Goal: Communication & Community: Answer question/provide support

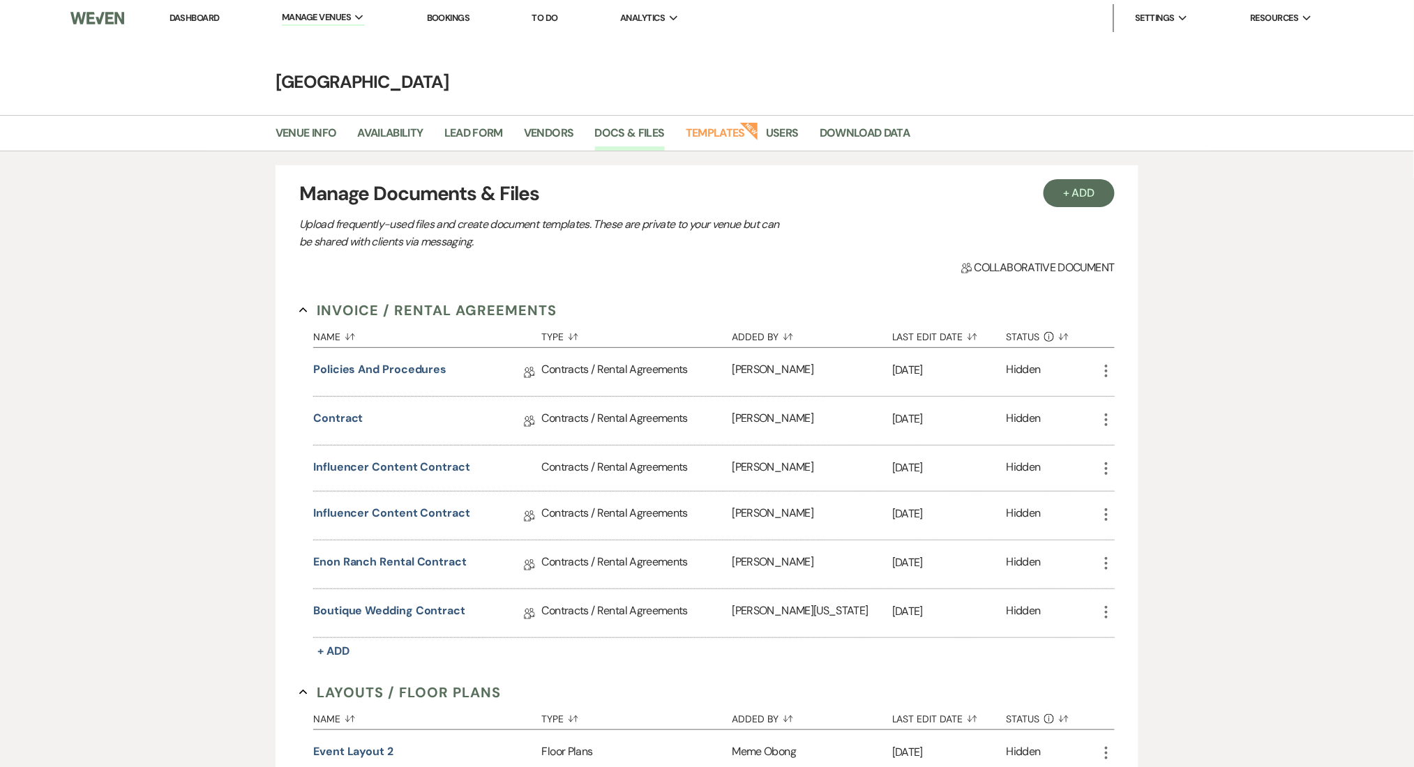
click at [175, 28] on li "Dashboard" at bounding box center [195, 18] width 64 height 28
click at [180, 13] on link "Dashboard" at bounding box center [194, 18] width 50 height 12
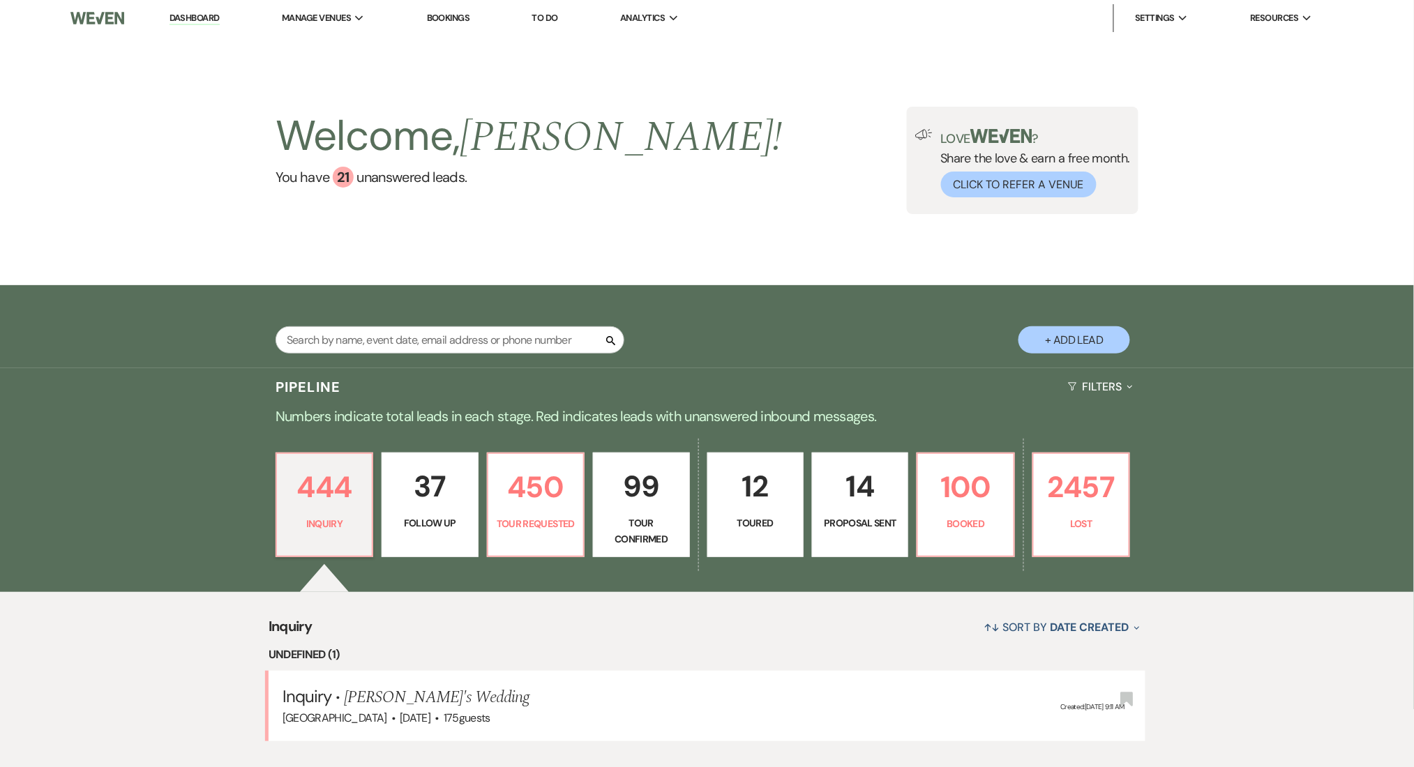
click at [391, 420] on p "Numbers indicate total leads in each stage. Red indicates leads with unanswered…" at bounding box center [707, 416] width 1004 height 22
click at [408, 421] on p "Numbers indicate total leads in each stage. Red indicates leads with unanswered…" at bounding box center [707, 416] width 1004 height 22
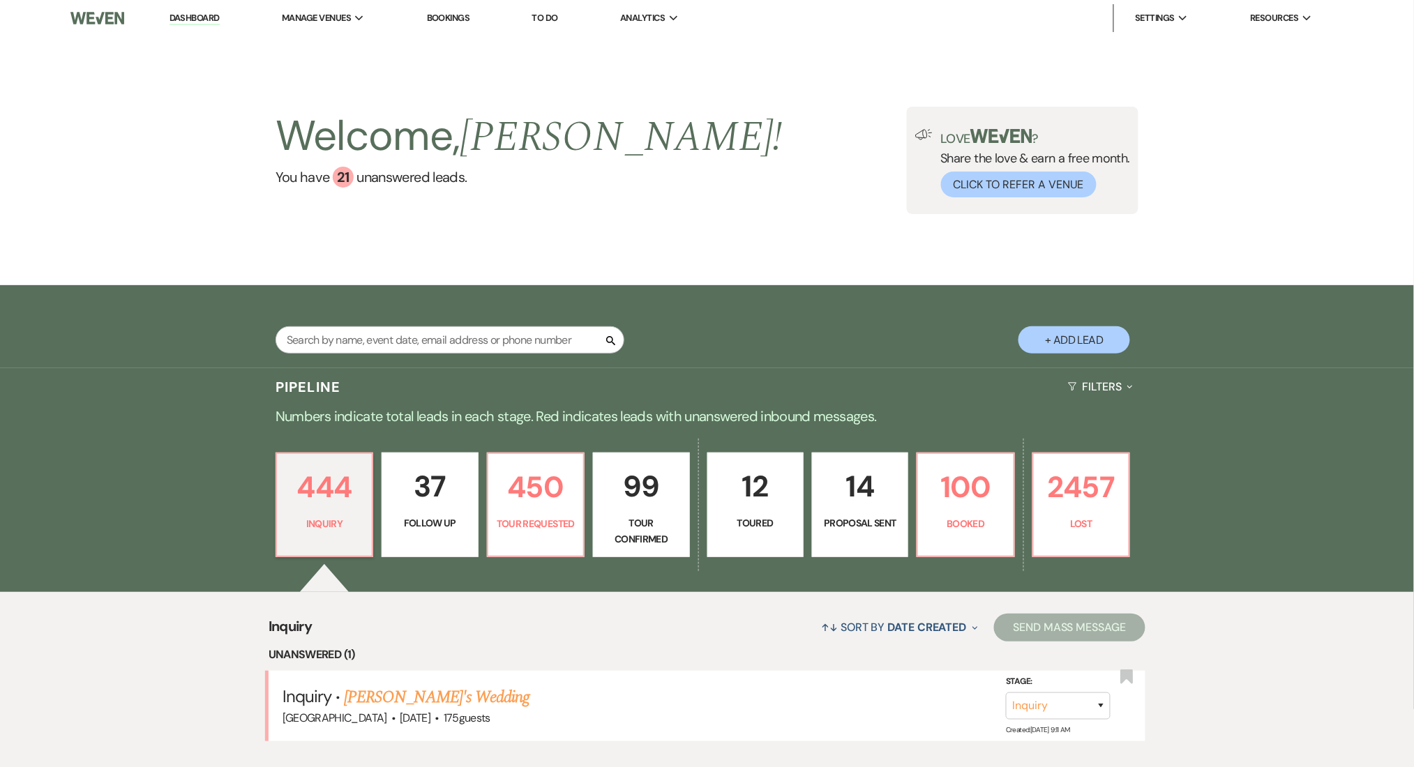
scroll to position [279, 0]
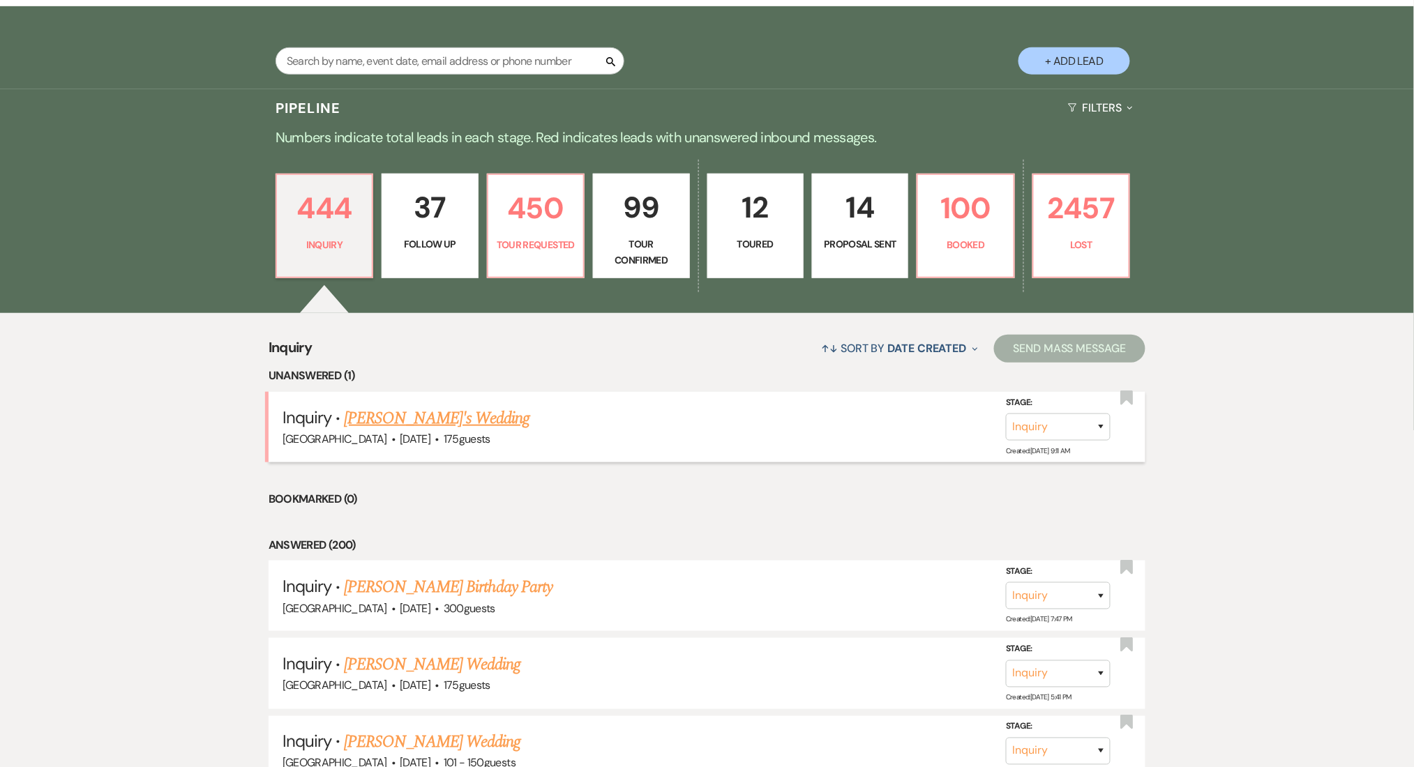
click at [392, 416] on link "[PERSON_NAME]'s Wedding" at bounding box center [437, 418] width 186 height 25
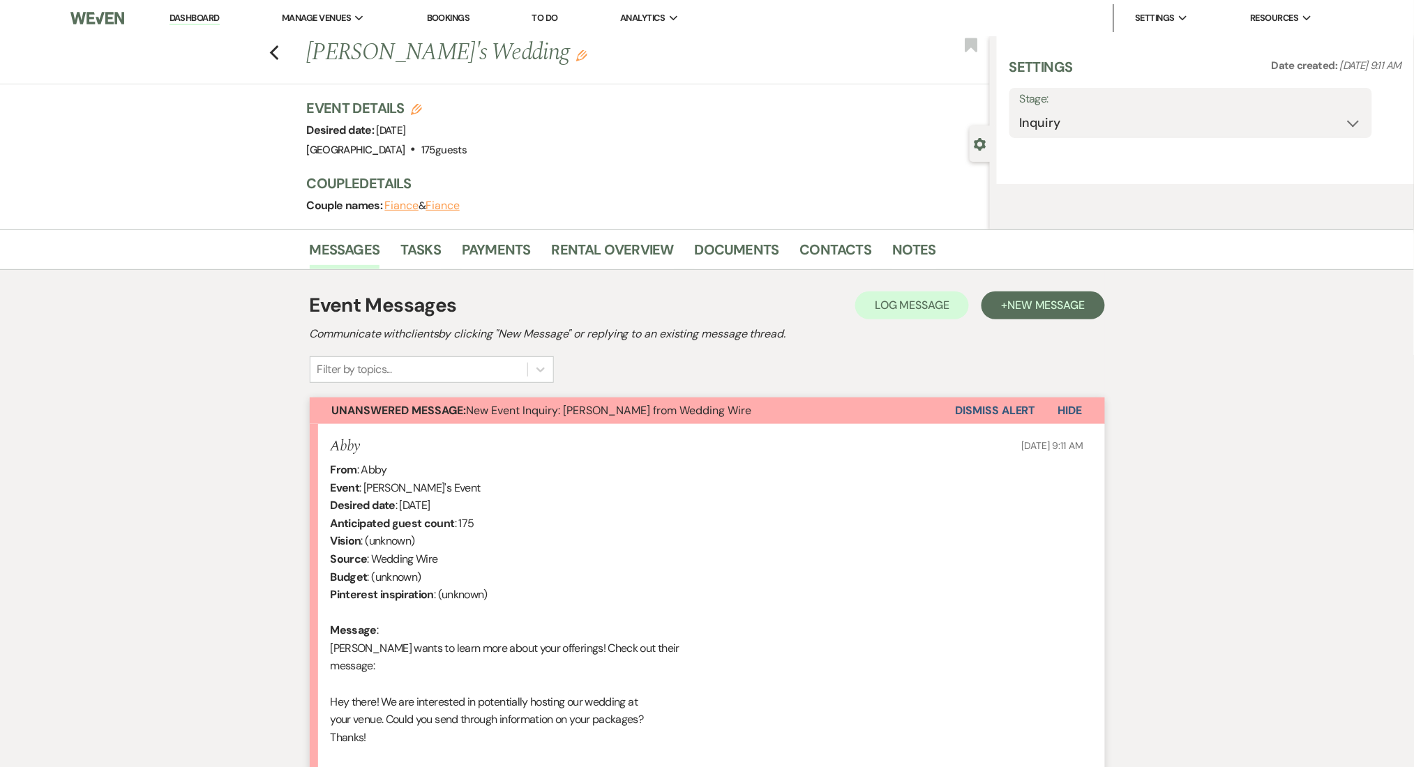
select select "3"
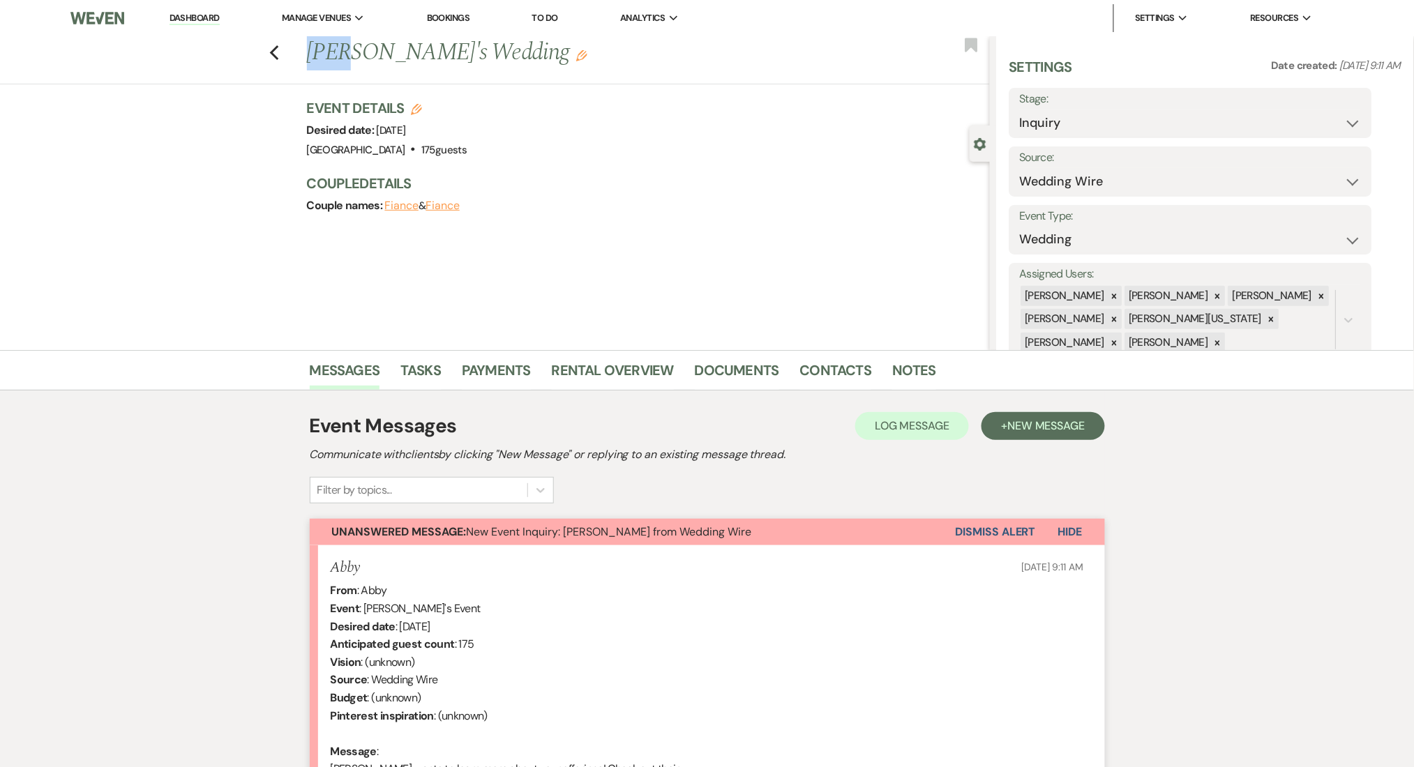
drag, startPoint x: 358, startPoint y: 53, endPoint x: 310, endPoint y: 54, distance: 47.4
click at [310, 54] on div "Previous [PERSON_NAME]'s Wedding Edit" at bounding box center [645, 52] width 690 height 33
copy h1 "Abby"
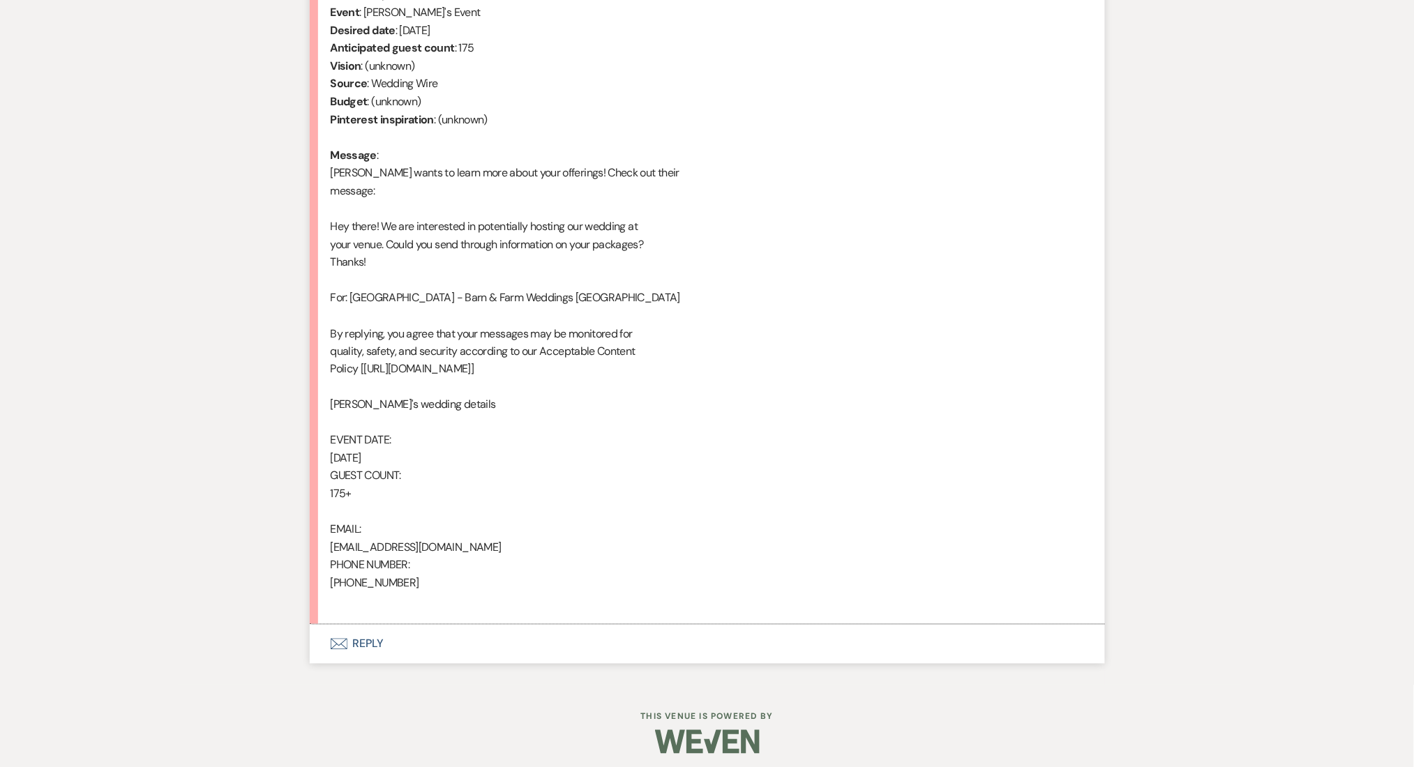
scroll to position [603, 0]
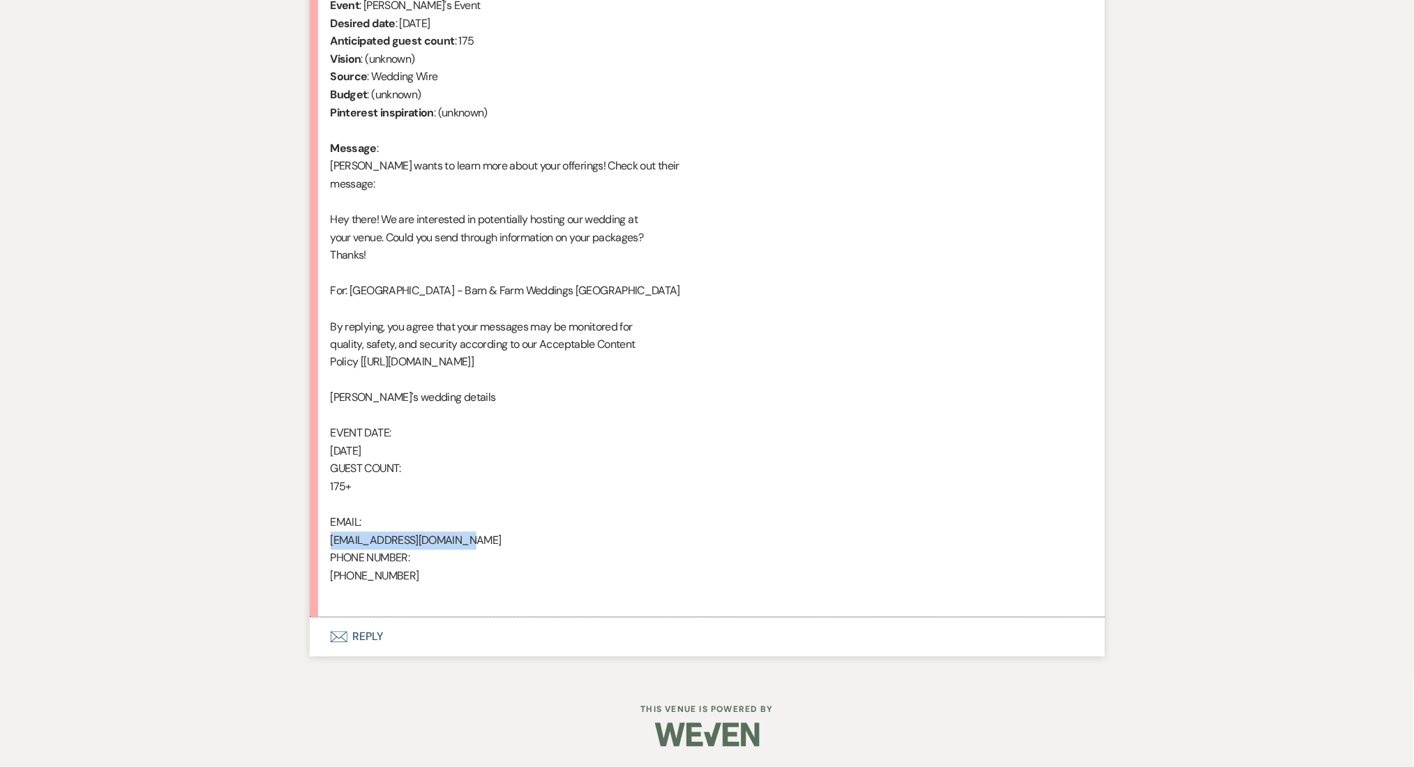
drag, startPoint x: 496, startPoint y: 541, endPoint x: 294, endPoint y: 544, distance: 201.6
click at [294, 544] on div "Messages Tasks Payments Rental Overview Documents Contacts Notes Event Messages…" at bounding box center [707, 212] width 1414 height 931
copy div "[EMAIL_ADDRESS][DOMAIN_NAME]"
drag, startPoint x: 415, startPoint y: 578, endPoint x: 307, endPoint y: 578, distance: 108.1
click at [307, 578] on div "Messages Tasks Payments Rental Overview Documents Contacts Notes Event Messages…" at bounding box center [707, 212] width 1414 height 931
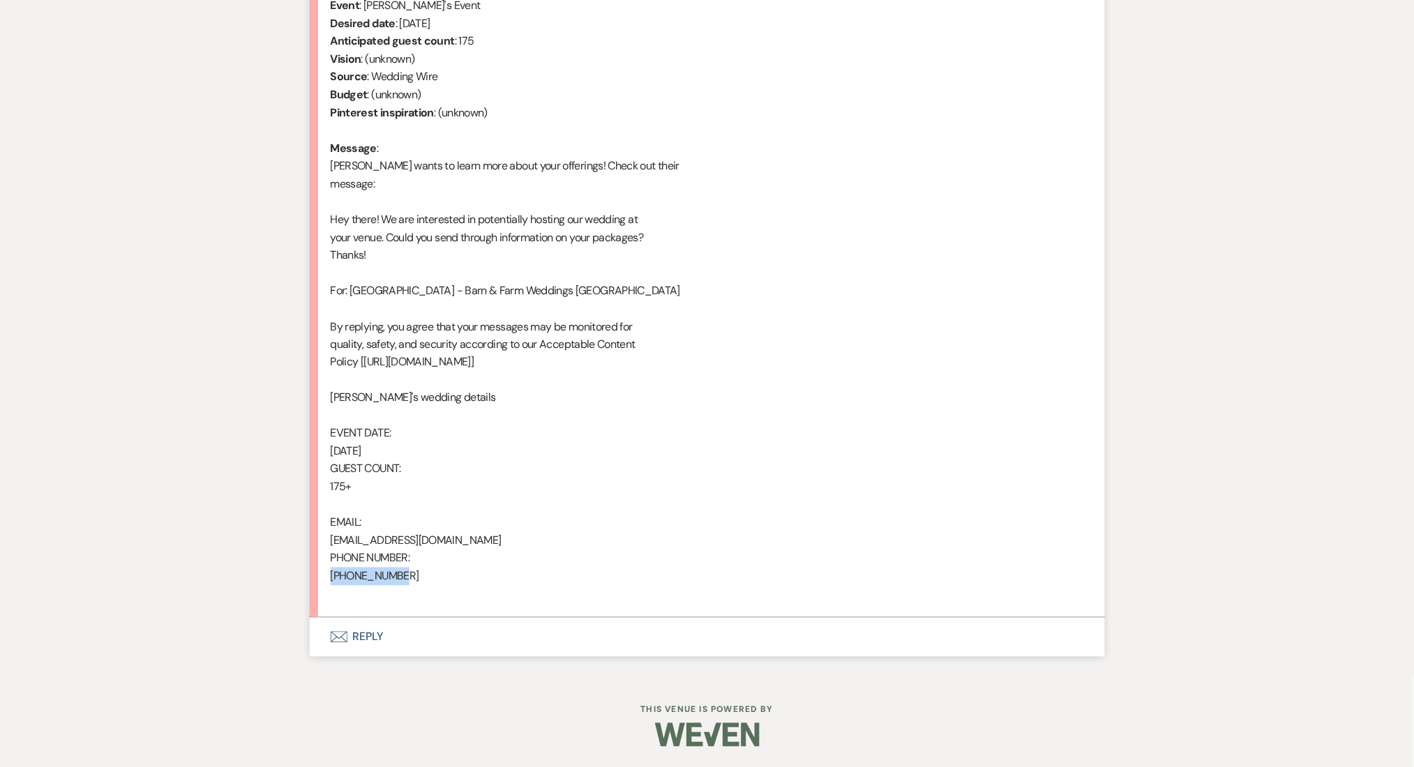
copy div "[PHONE_NUMBER]"
click at [375, 636] on button "Envelope Reply" at bounding box center [707, 637] width 795 height 39
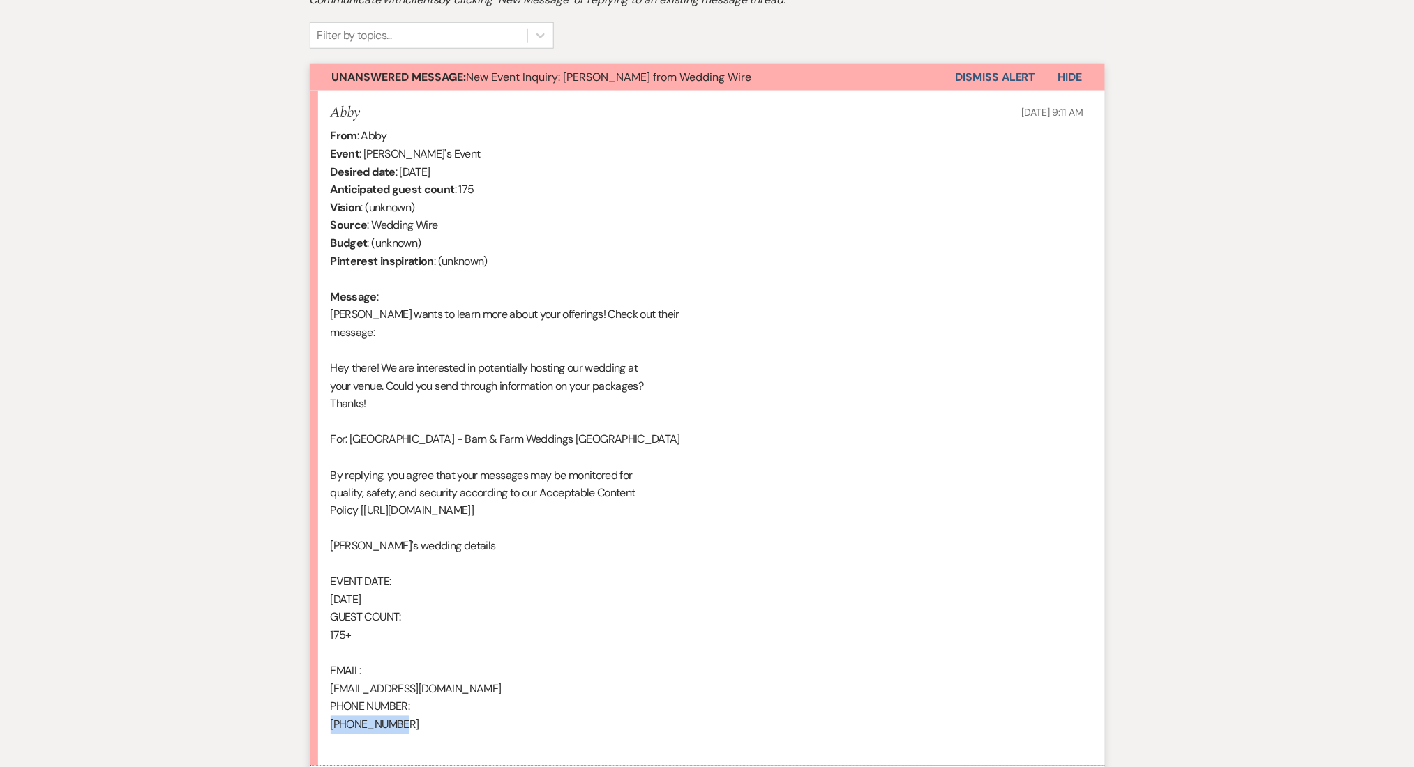
scroll to position [994, 0]
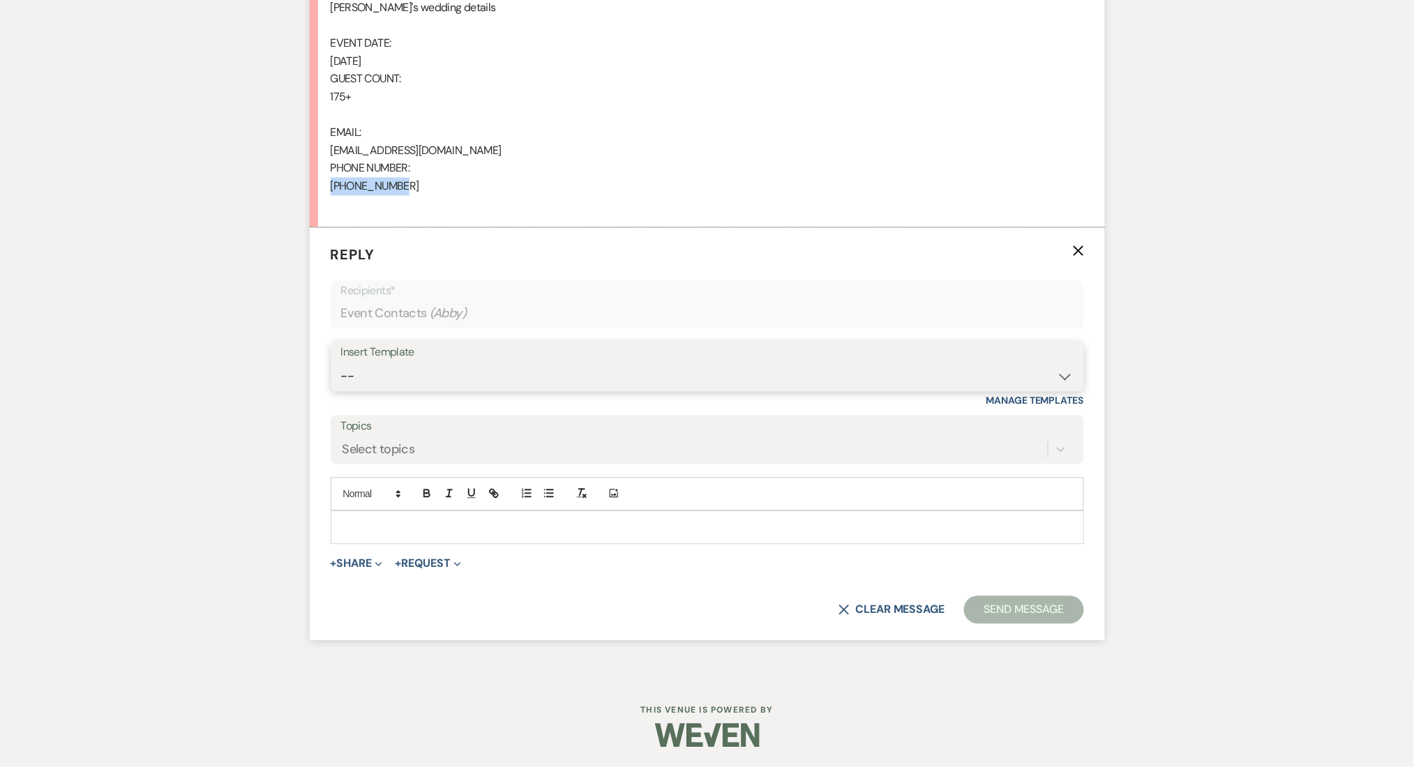
click at [416, 386] on select "-- Inquiry Follow Up Email #2 Contract Sending Template Payment Template Rental…" at bounding box center [707, 376] width 732 height 27
select select "4375"
click at [341, 363] on select "-- Inquiry Follow Up Email #2 Contract Sending Template Payment Template Rental…" at bounding box center [707, 376] width 732 height 27
click at [227, 416] on div "Messages Tasks Payments Rental Overview Documents Contacts Notes Event Messages…" at bounding box center [707, 17] width 1414 height 1322
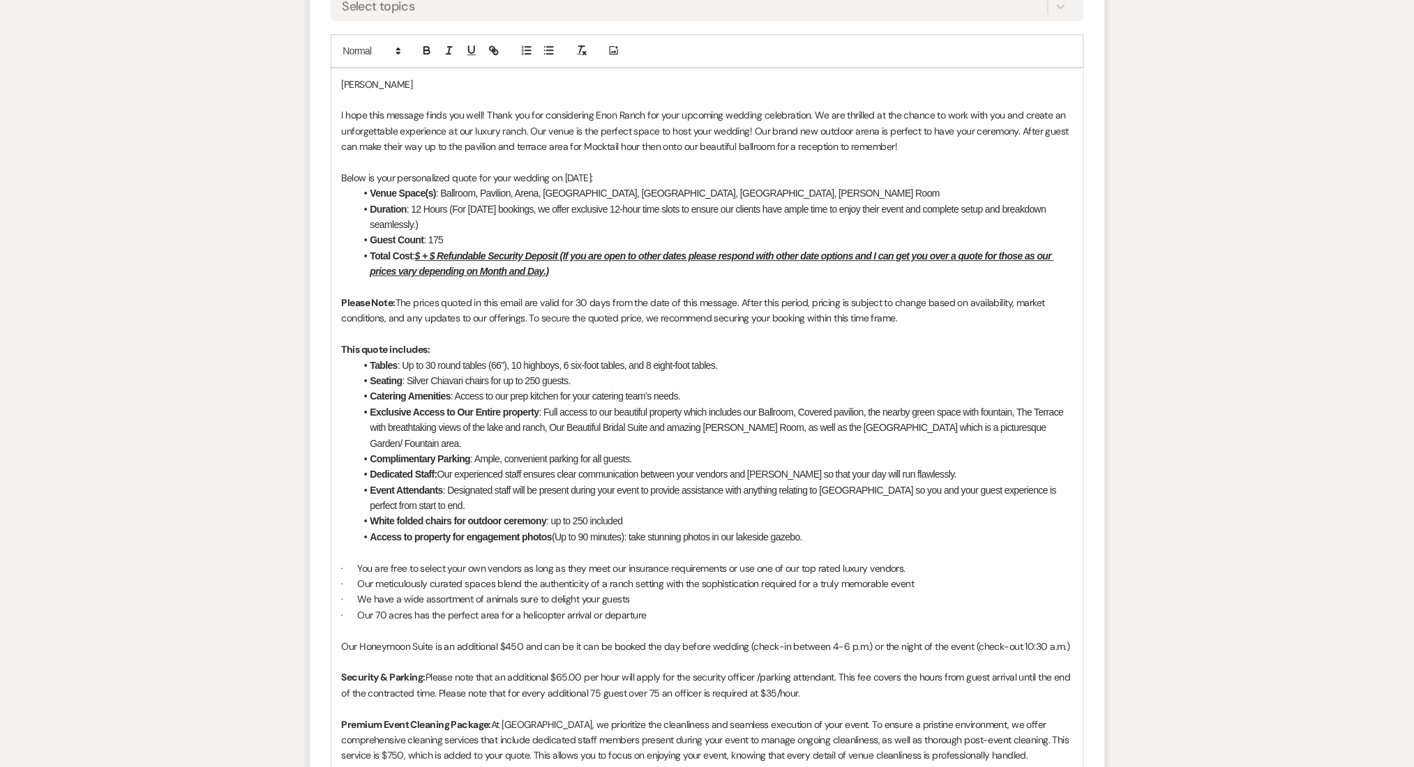
scroll to position [1179, 0]
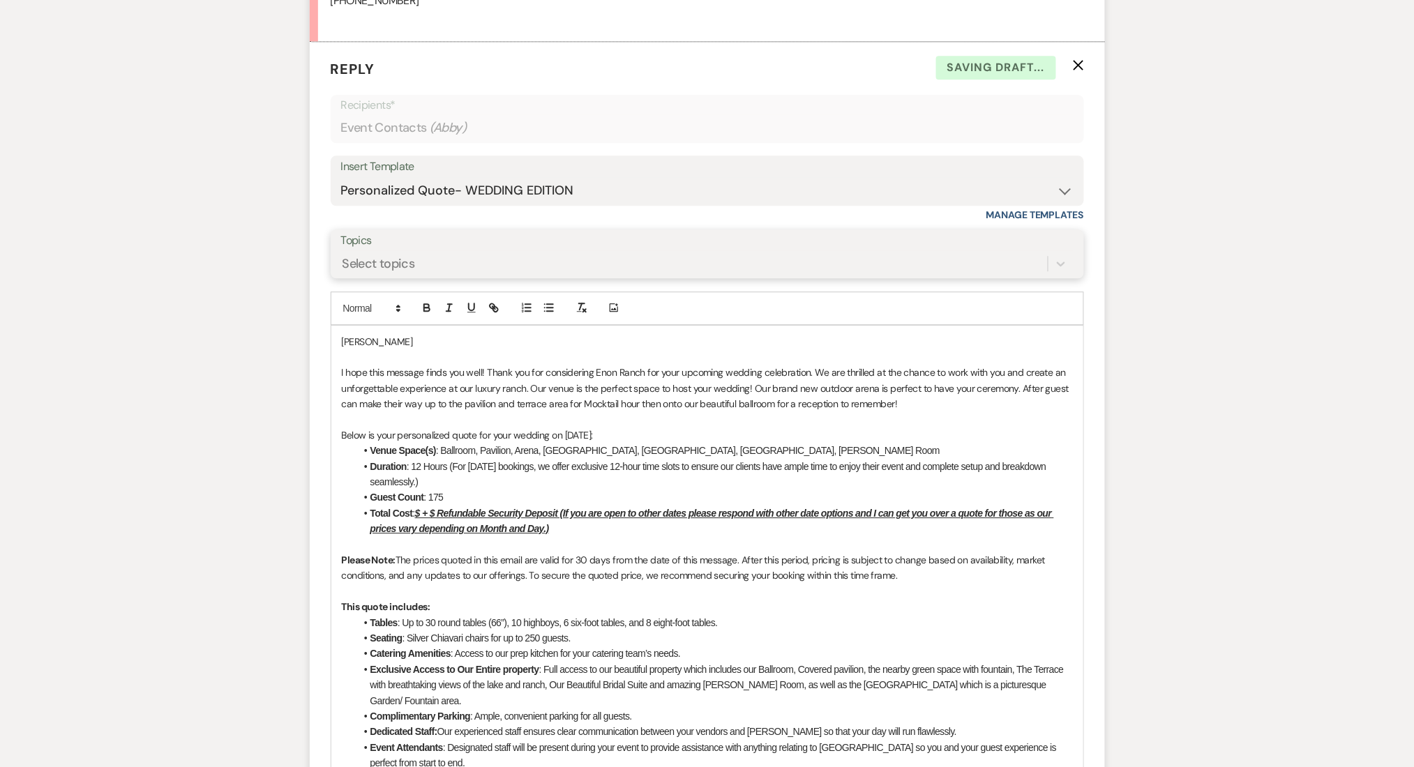
click at [414, 260] on div "Select topics" at bounding box center [378, 264] width 73 height 19
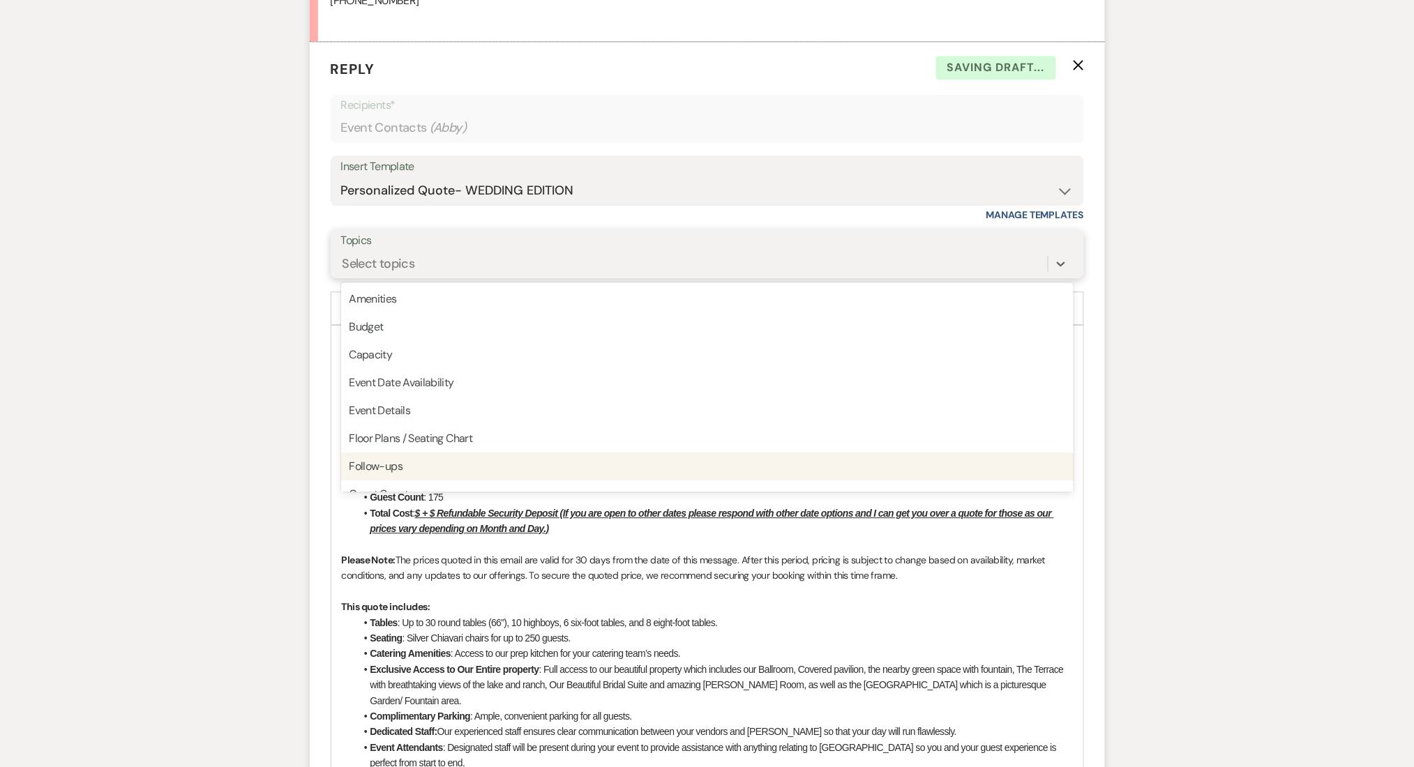
click at [437, 473] on div "Follow-ups" at bounding box center [707, 467] width 732 height 28
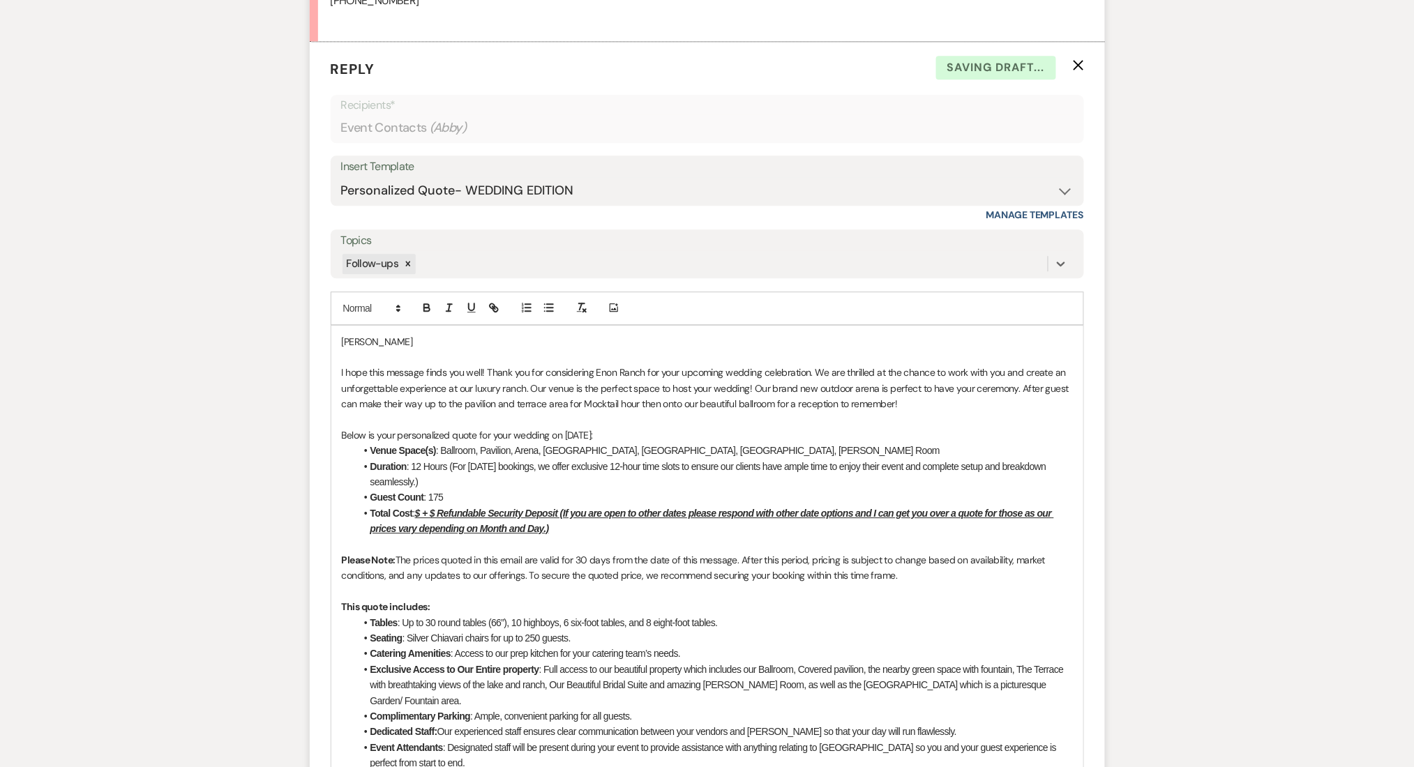
click at [424, 512] on u "$ + $ Refundable Security Deposit (If you are open to other dates please respon…" at bounding box center [712, 521] width 684 height 27
click at [421, 514] on u "$ + $ Refundable Security Deposit (If you are open to other dates please respon…" at bounding box center [712, 521] width 684 height 27
click at [236, 434] on div "Messages Tasks Payments Rental Overview Documents Contacts Notes Event Messages…" at bounding box center [707, 378] width 1414 height 2415
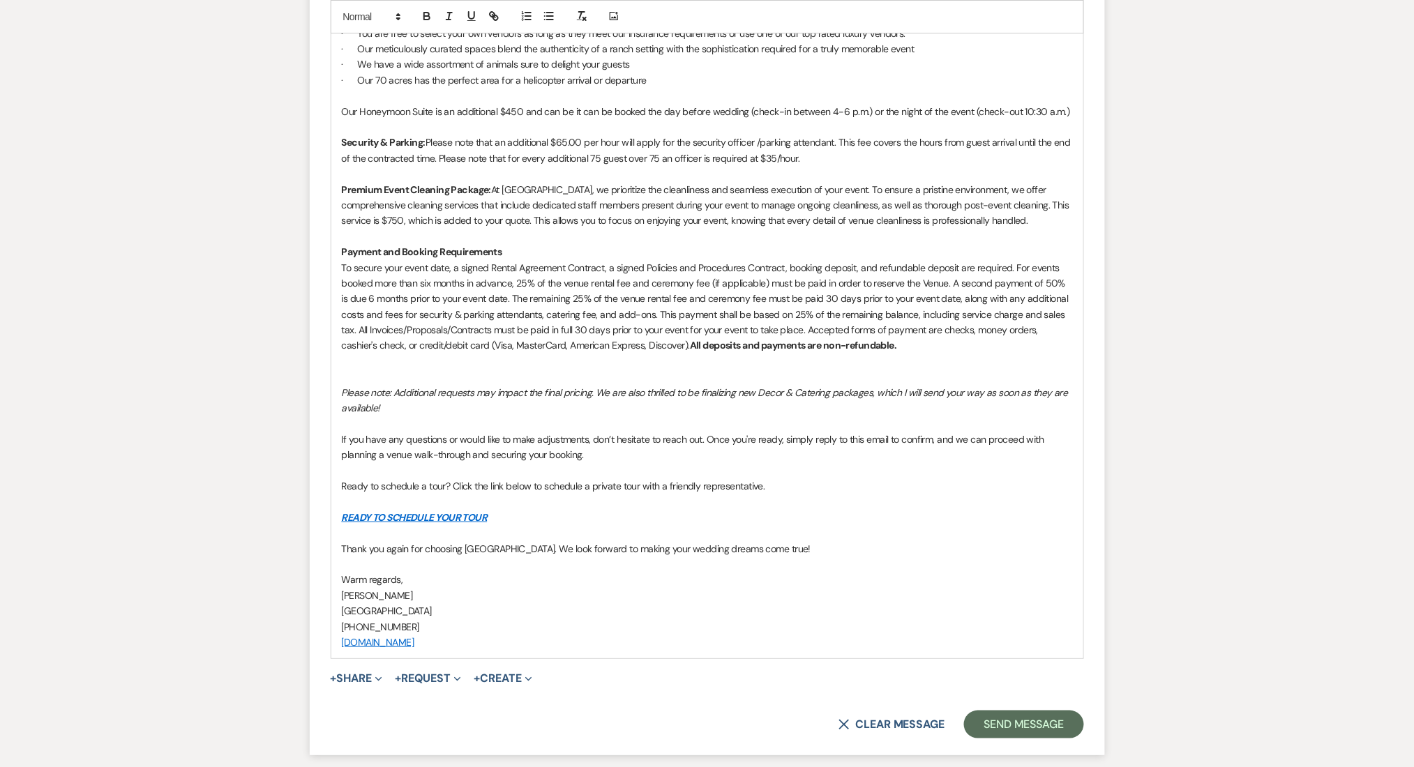
scroll to position [2072, 0]
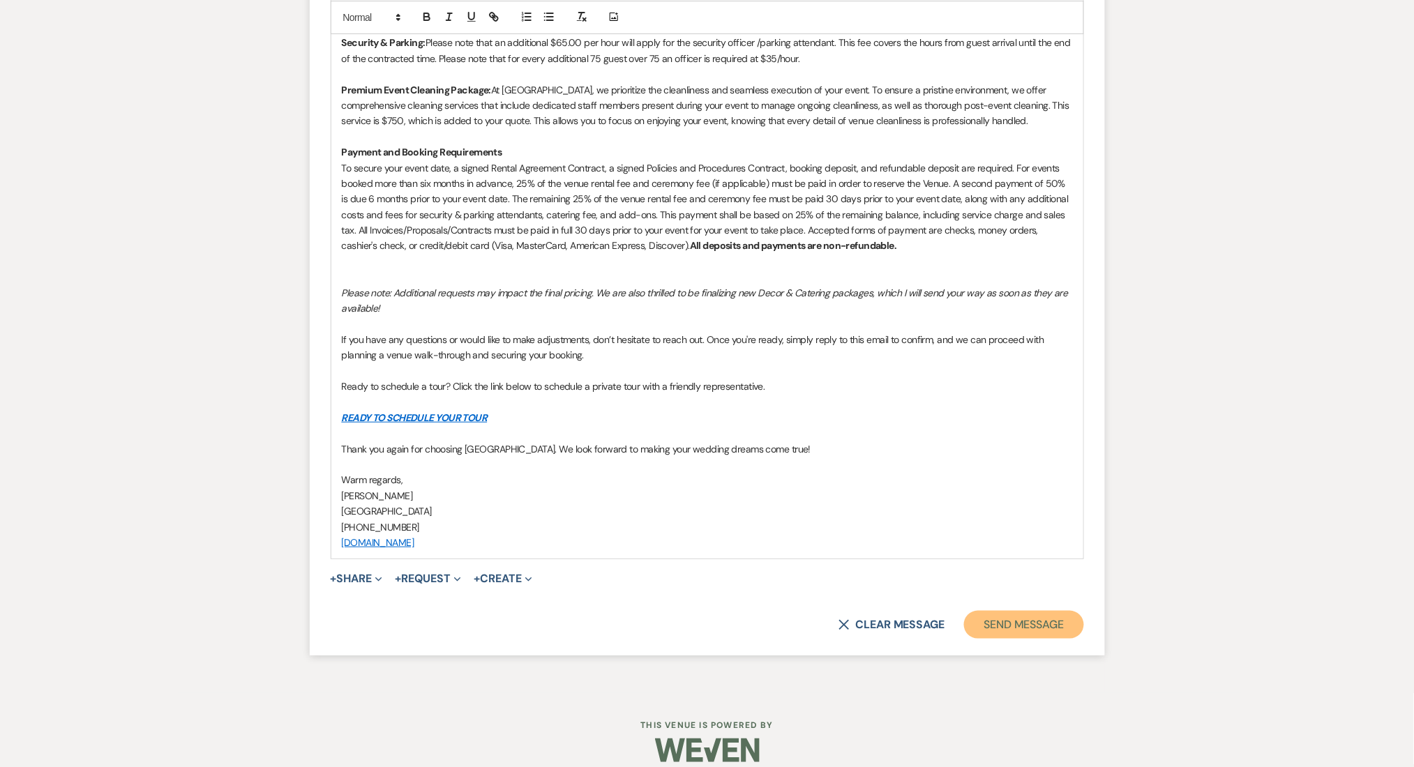
click at [1017, 611] on button "Send Message" at bounding box center [1023, 625] width 119 height 28
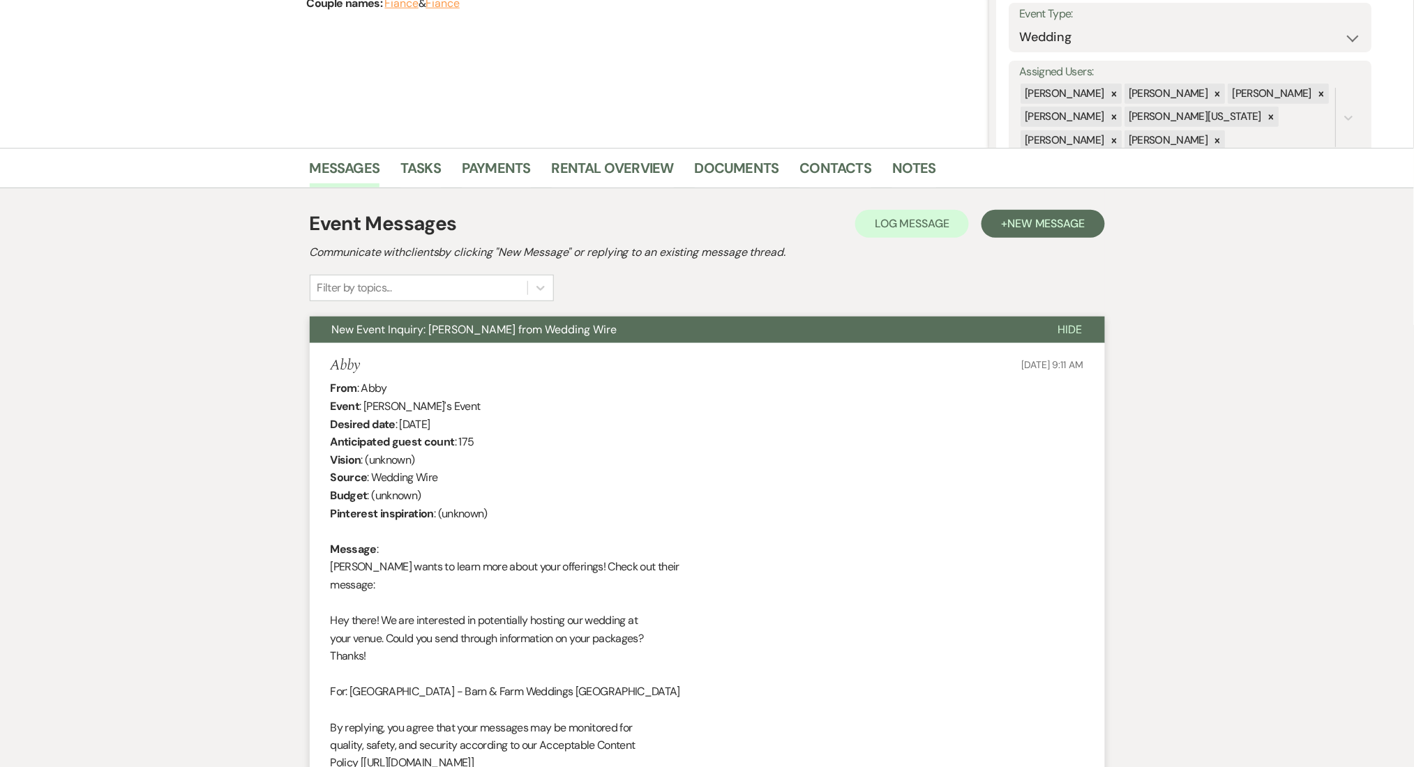
scroll to position [15, 0]
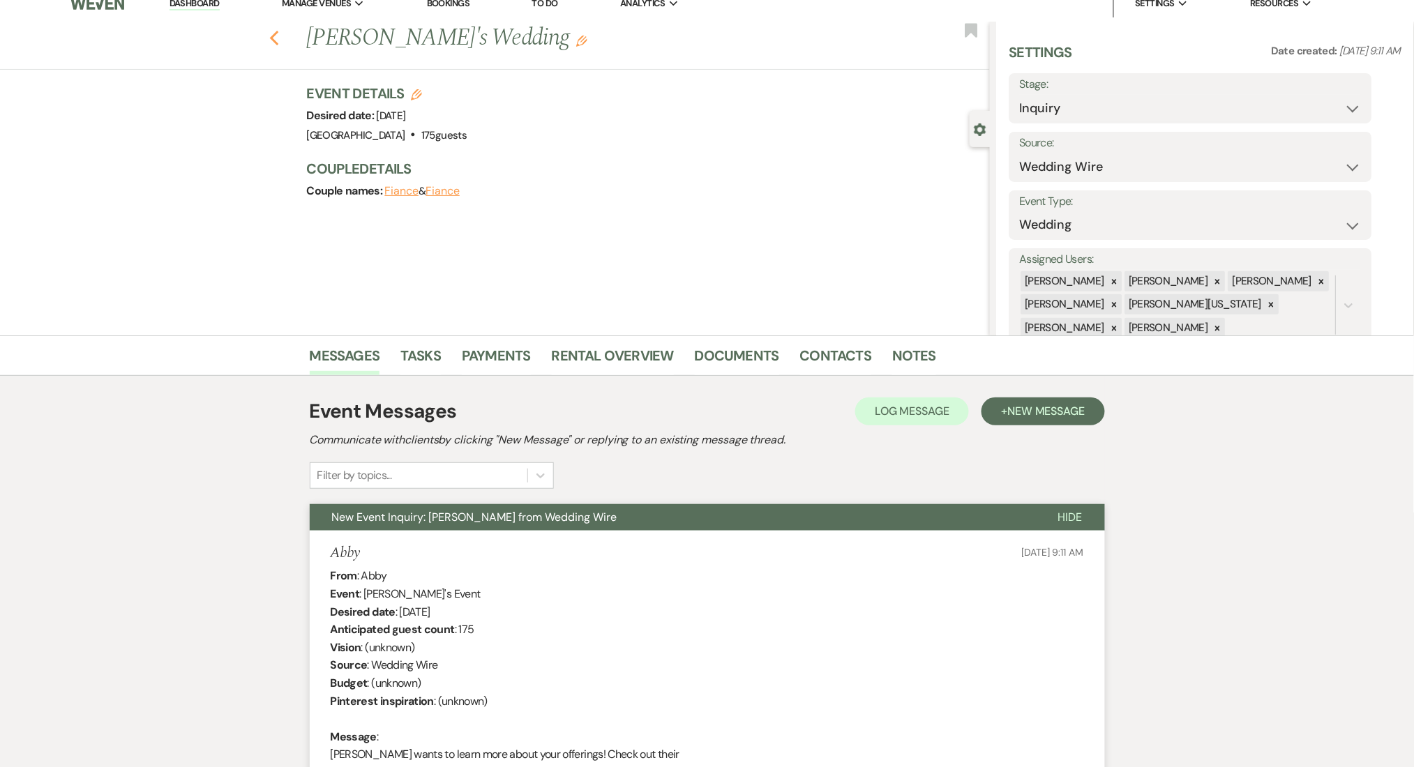
click at [280, 40] on icon "Previous" at bounding box center [274, 38] width 10 height 17
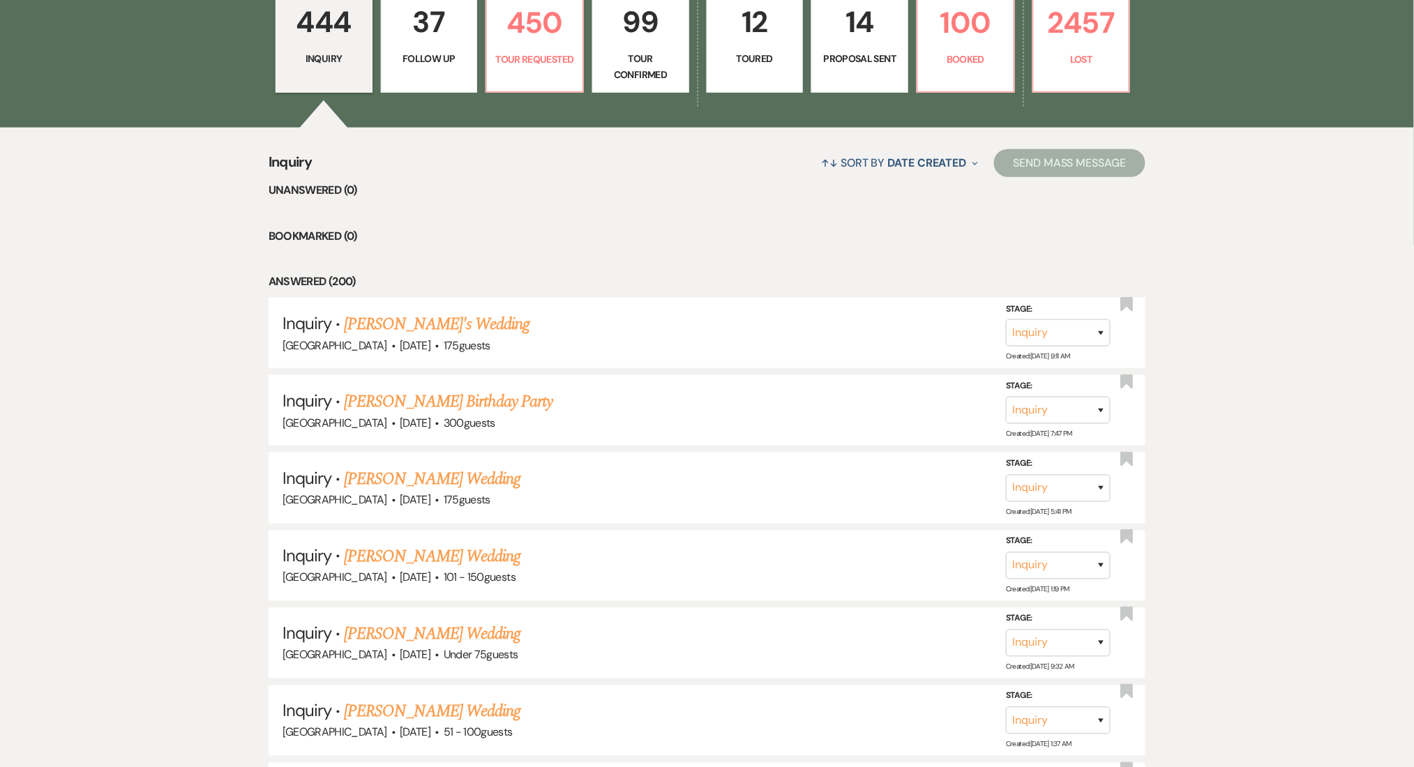
scroll to position [279, 0]
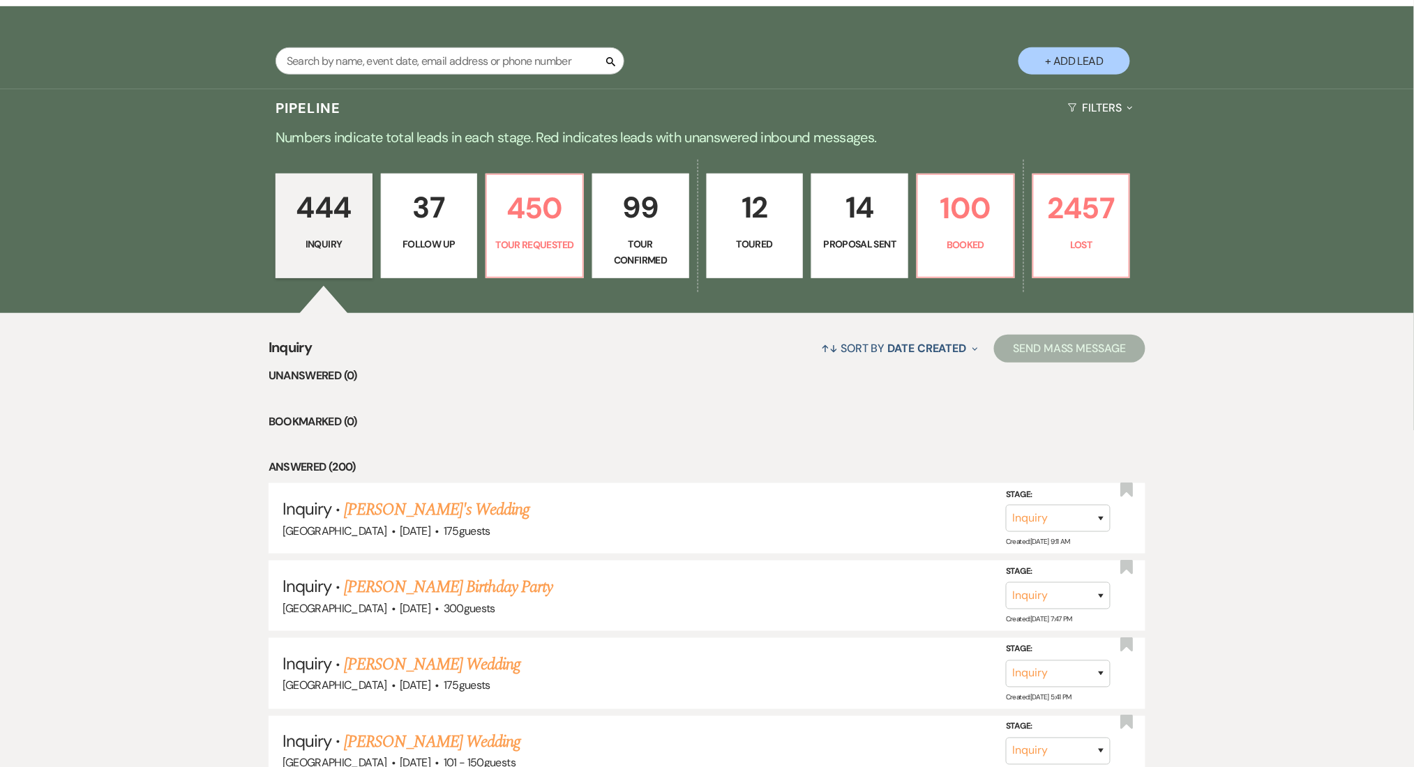
click at [430, 234] on link "37 Follow Up" at bounding box center [429, 226] width 97 height 105
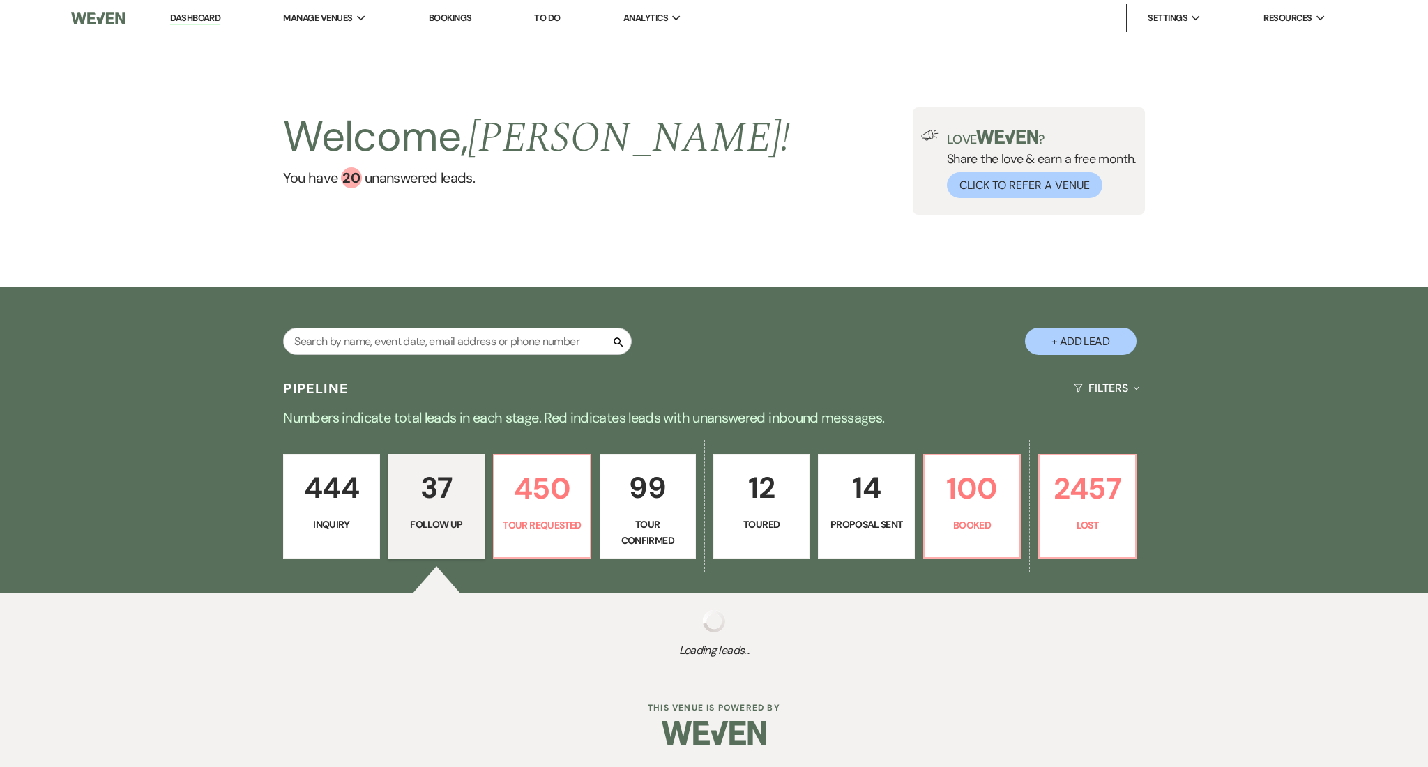
select select "9"
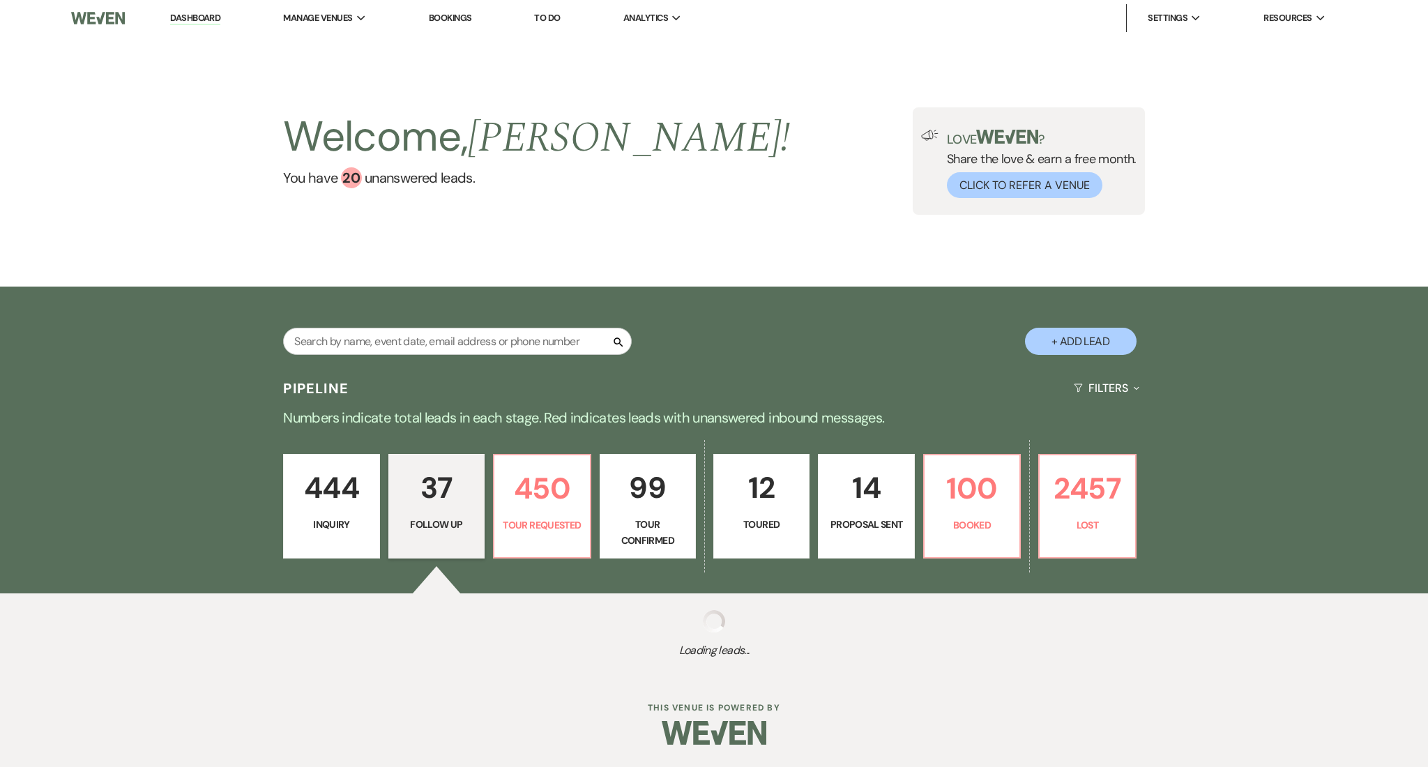
select select "9"
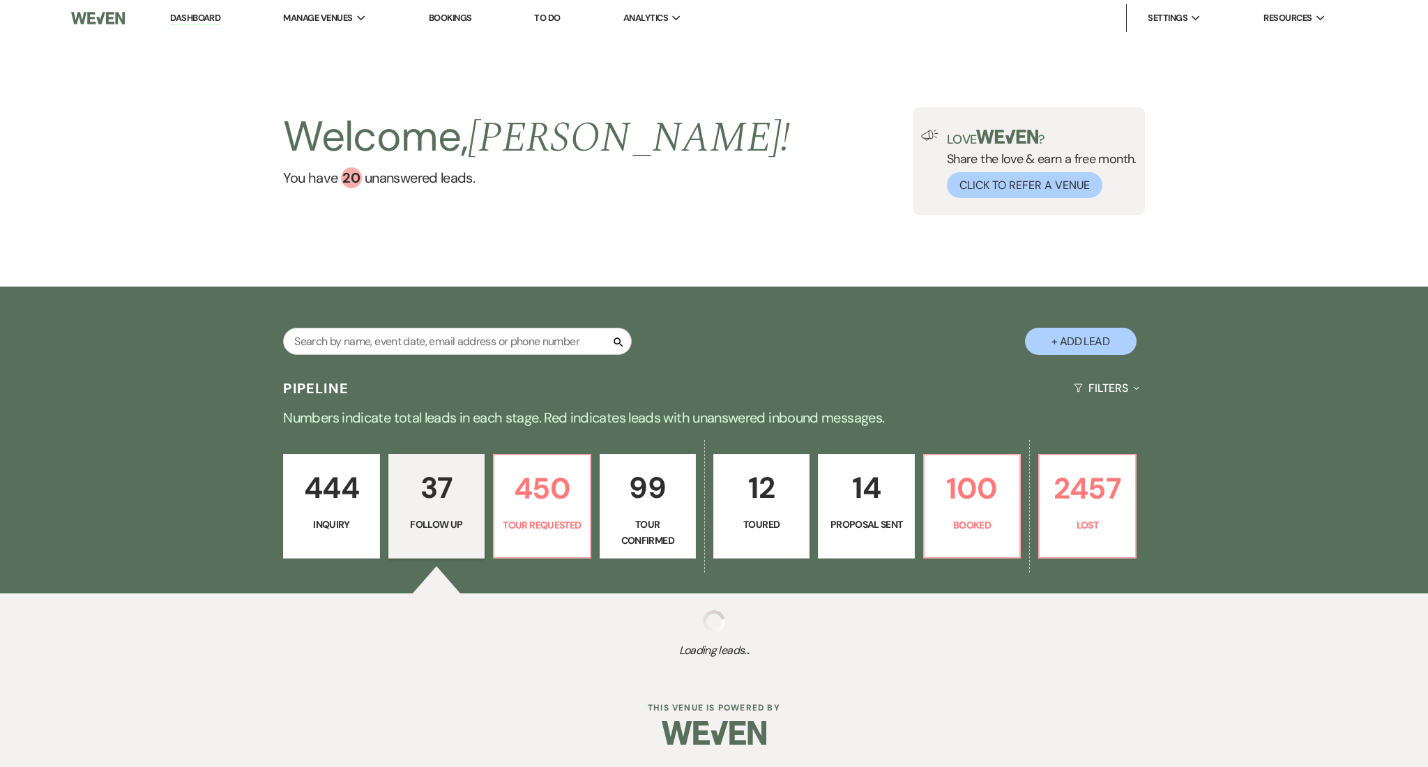
select select "9"
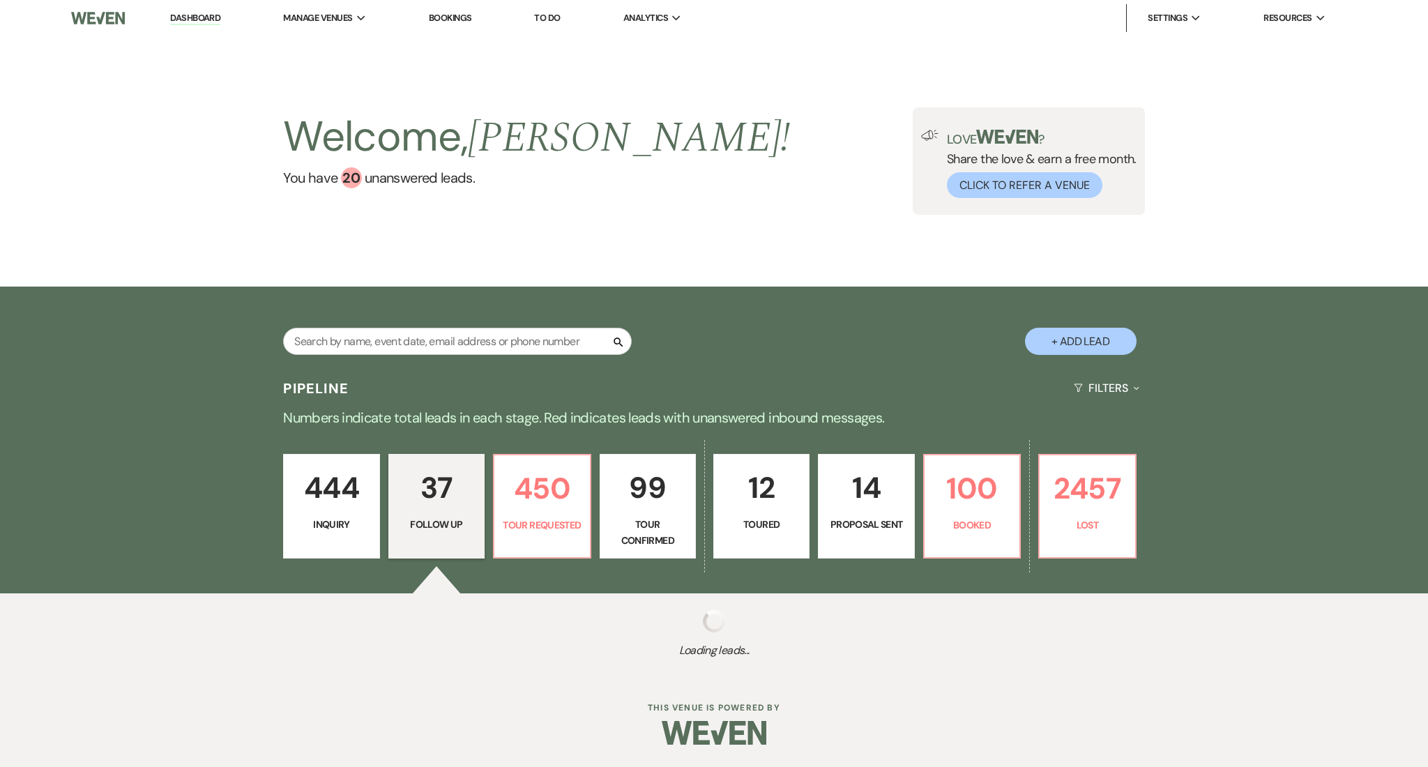
select select "9"
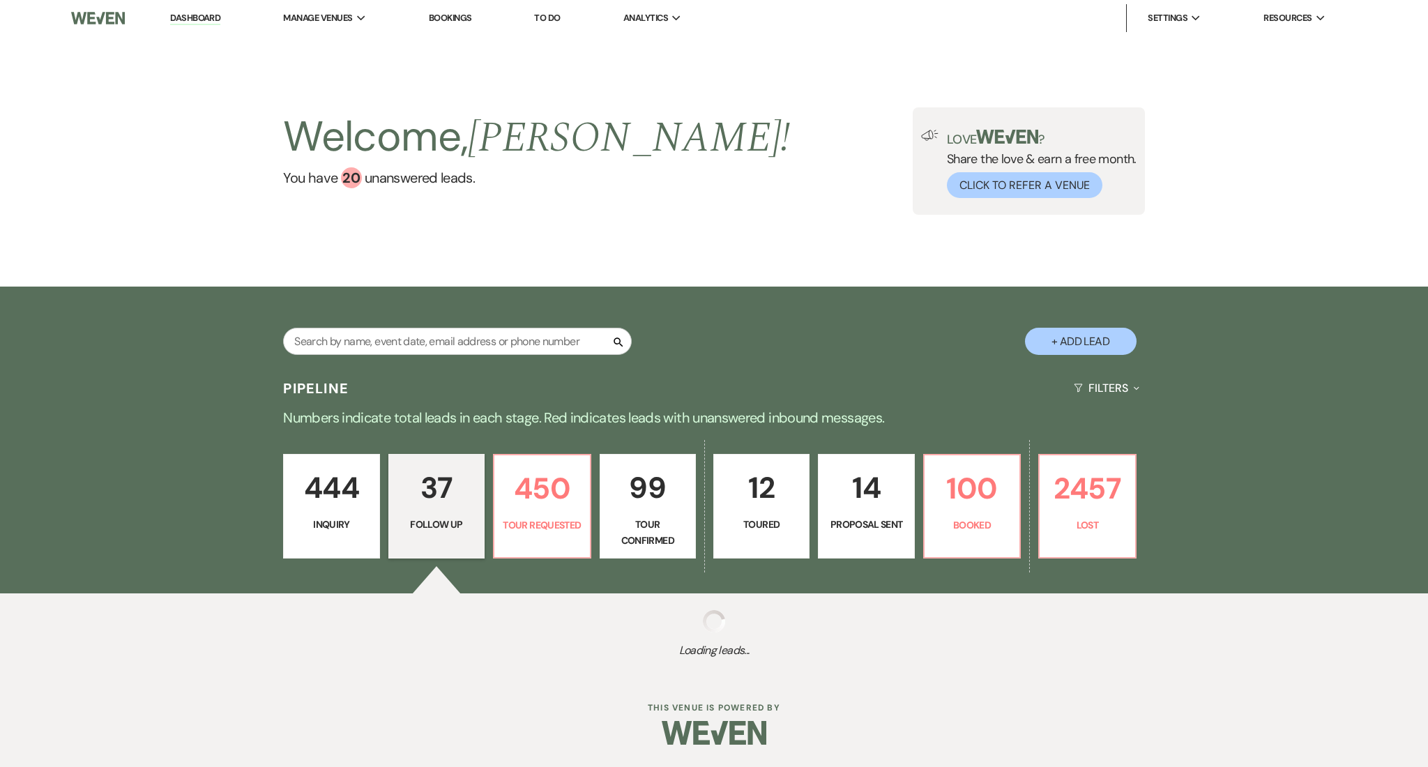
select select "9"
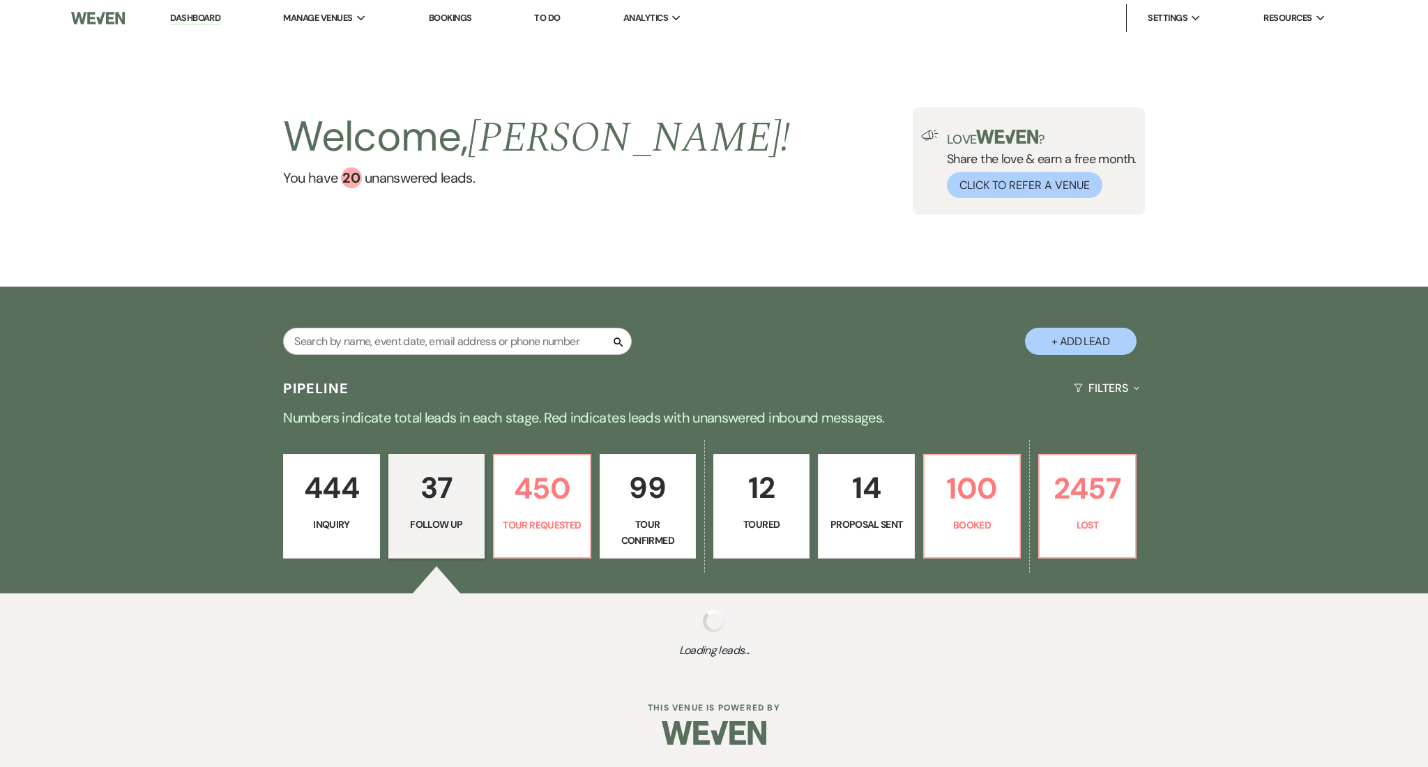
select select "9"
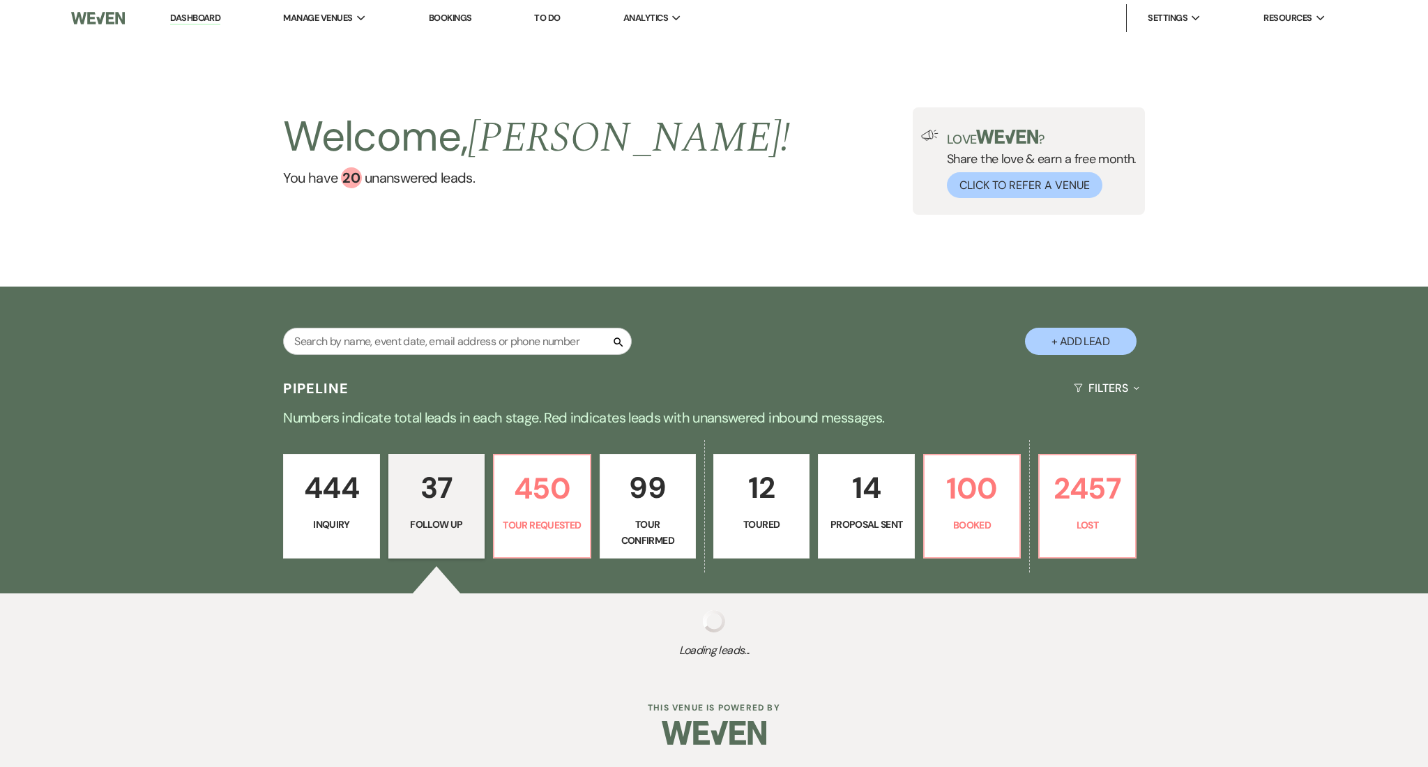
select select "9"
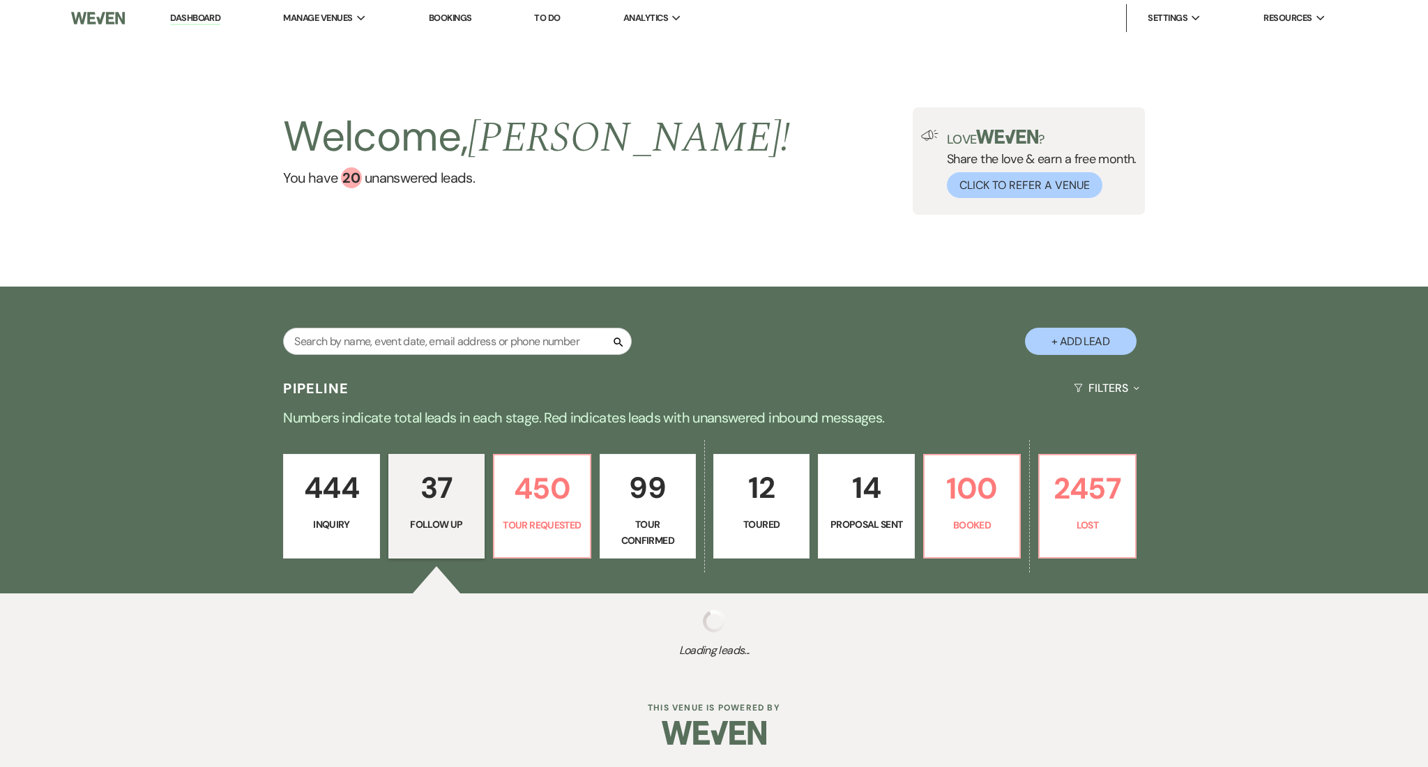
select select "9"
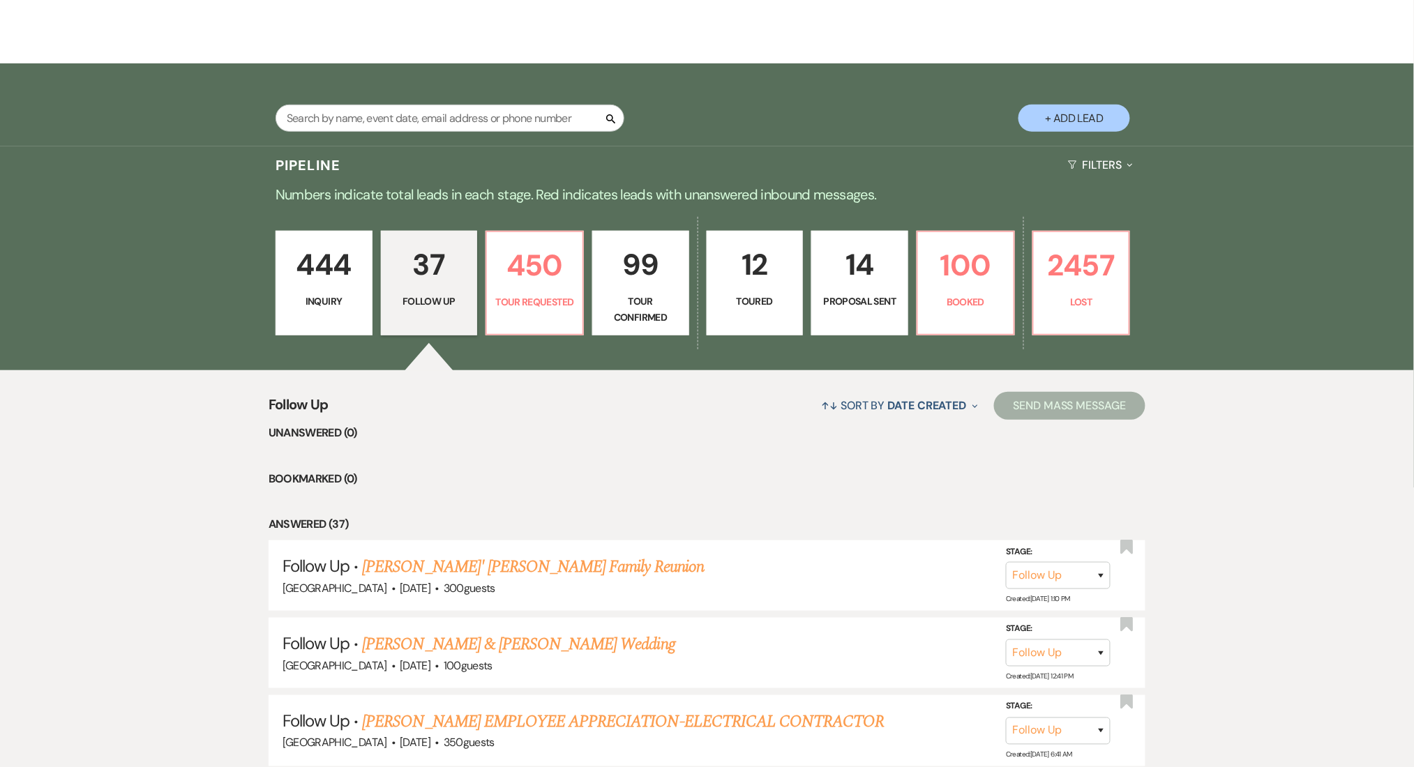
scroll to position [372, 0]
